Goal: Task Accomplishment & Management: Manage account settings

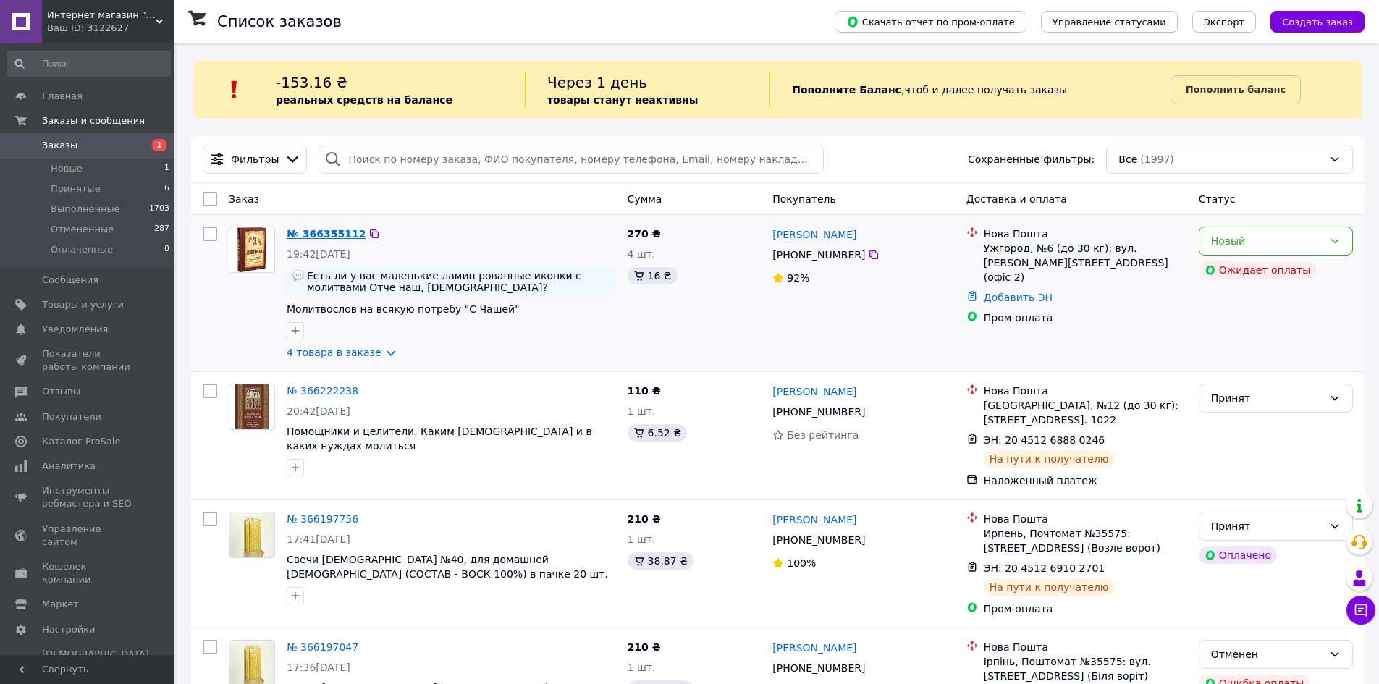
click at [325, 236] on link "№ 366355112" at bounding box center [326, 234] width 79 height 12
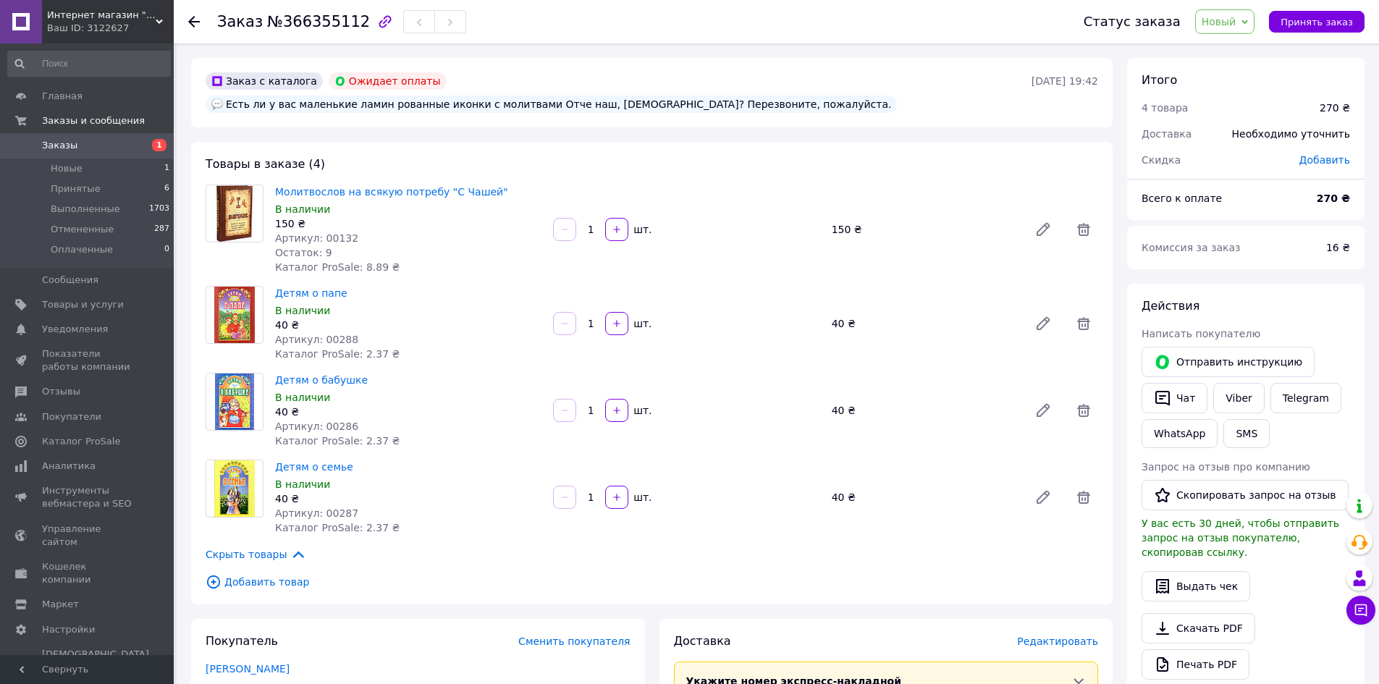
click at [195, 22] on use at bounding box center [194, 22] width 12 height 12
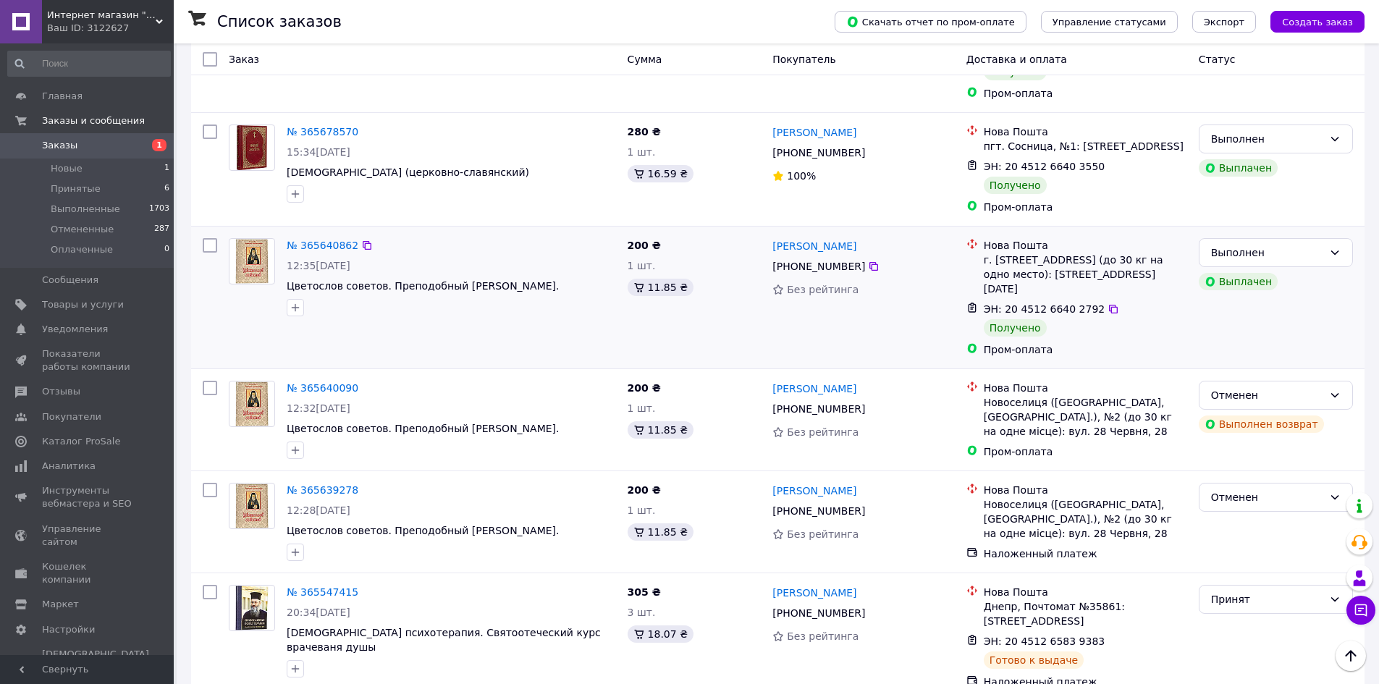
scroll to position [1479, 0]
